Goal: Transaction & Acquisition: Book appointment/travel/reservation

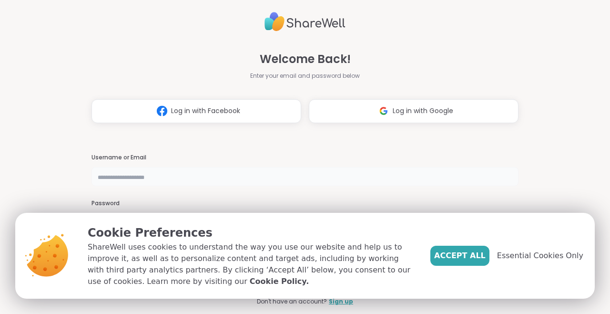
click at [292, 180] on input "text" at bounding box center [305, 176] width 427 height 19
type input "**********"
click at [243, 142] on div "**********" at bounding box center [305, 157] width 427 height 314
click at [517, 259] on span "Essential Cookies Only" at bounding box center [540, 255] width 86 height 11
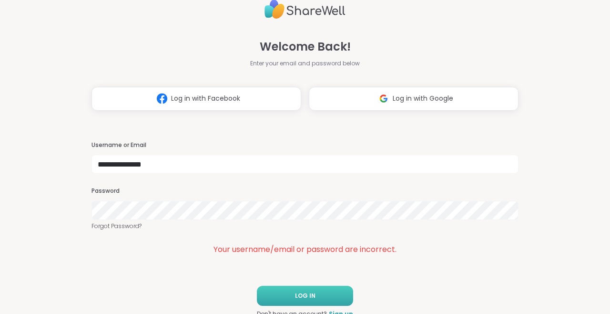
click at [286, 295] on button "LOG IN" at bounding box center [305, 296] width 96 height 20
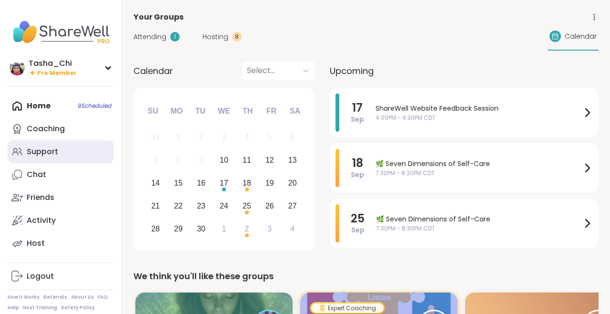
scroll to position [4, 0]
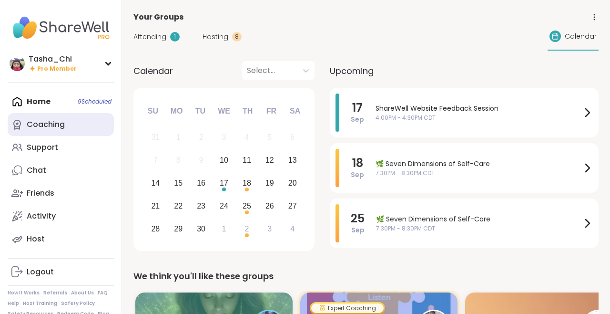
click at [92, 117] on link "Coaching" at bounding box center [61, 124] width 106 height 23
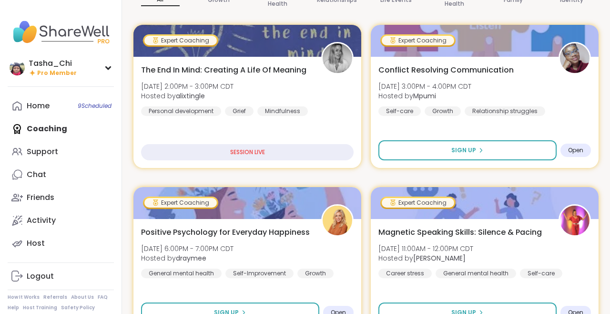
scroll to position [155, 0]
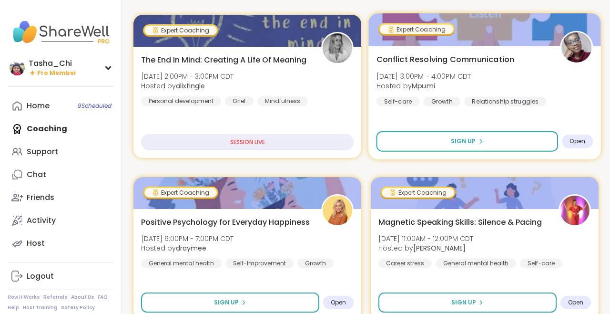
click at [475, 66] on div "Conflict Resolving Communication [DATE] 3:00PM - 4:00PM CDT Hosted by Mpumi Sel…" at bounding box center [485, 79] width 217 height 52
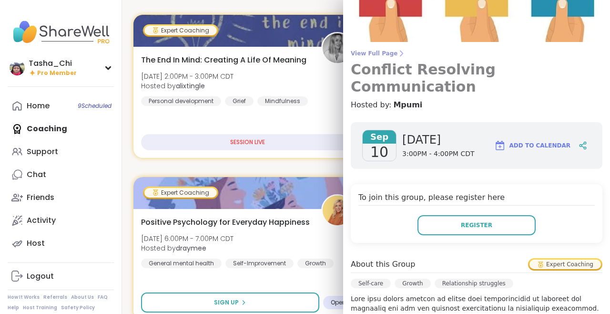
scroll to position [0, 0]
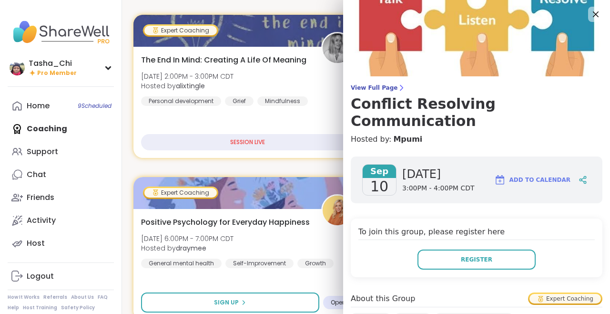
click at [556, 45] on img at bounding box center [476, 38] width 267 height 76
click at [595, 16] on icon at bounding box center [596, 14] width 6 height 6
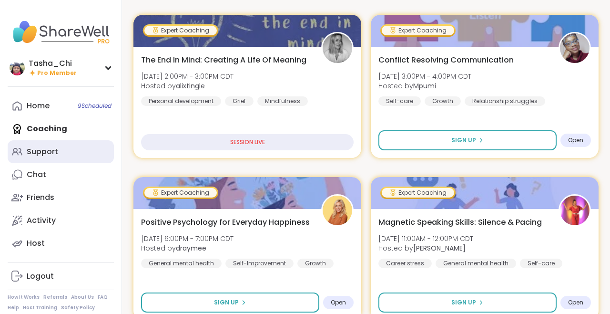
click at [74, 152] on link "Support" at bounding box center [61, 151] width 106 height 23
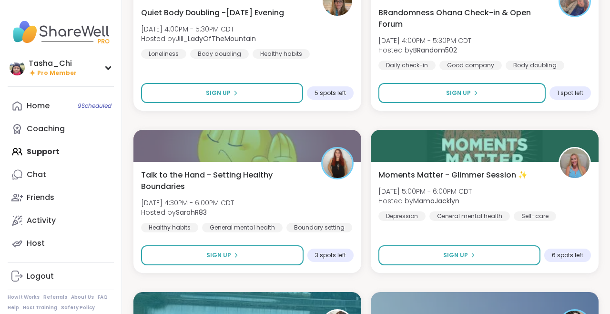
scroll to position [844, 0]
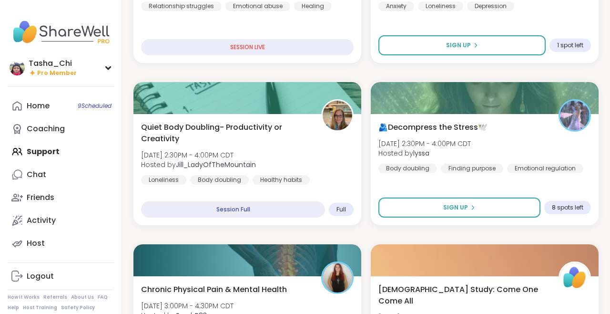
scroll to position [393, 0]
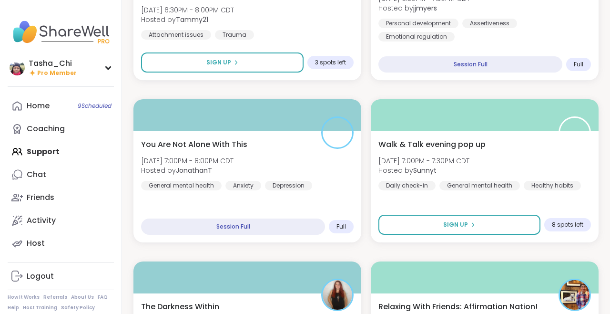
scroll to position [1352, 0]
